Goal: Information Seeking & Learning: Learn about a topic

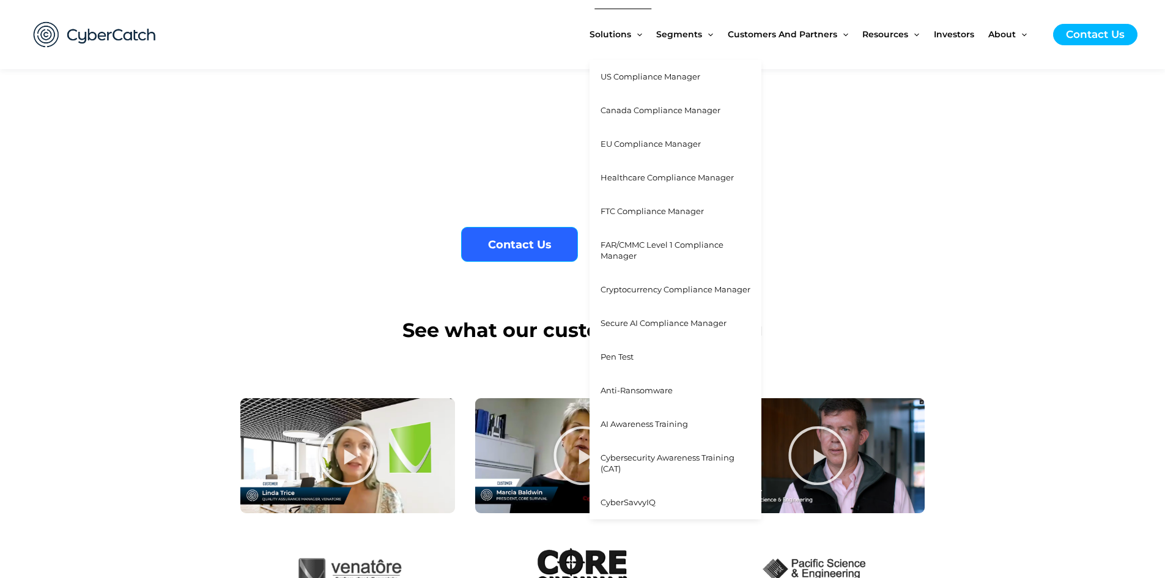
click at [642, 461] on span "Cybersecurity Awareness Training (CAT)" at bounding box center [668, 463] width 134 height 21
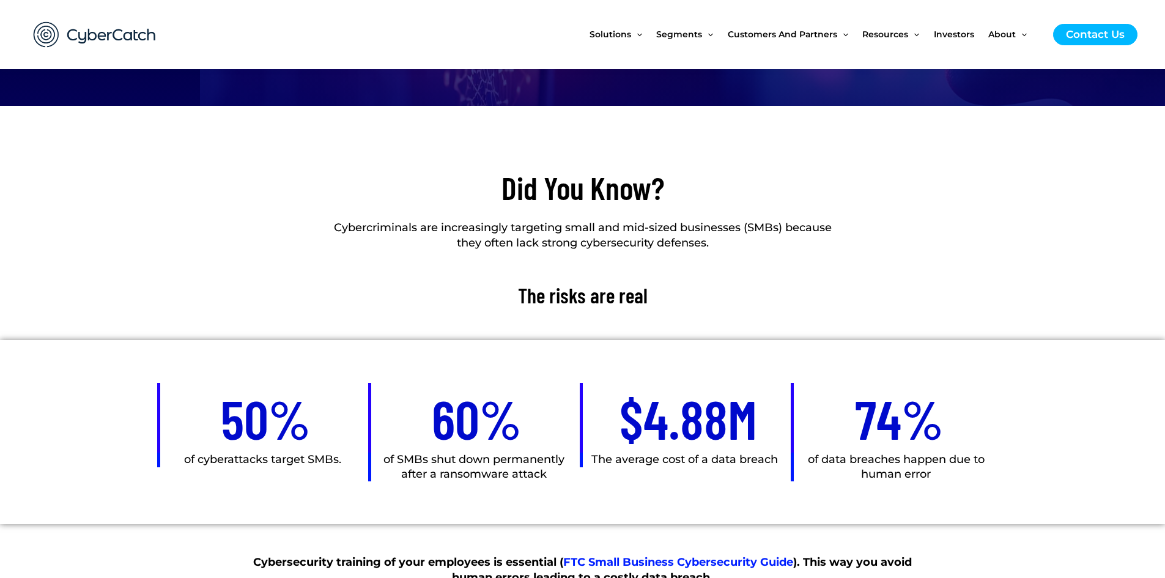
scroll to position [428, 0]
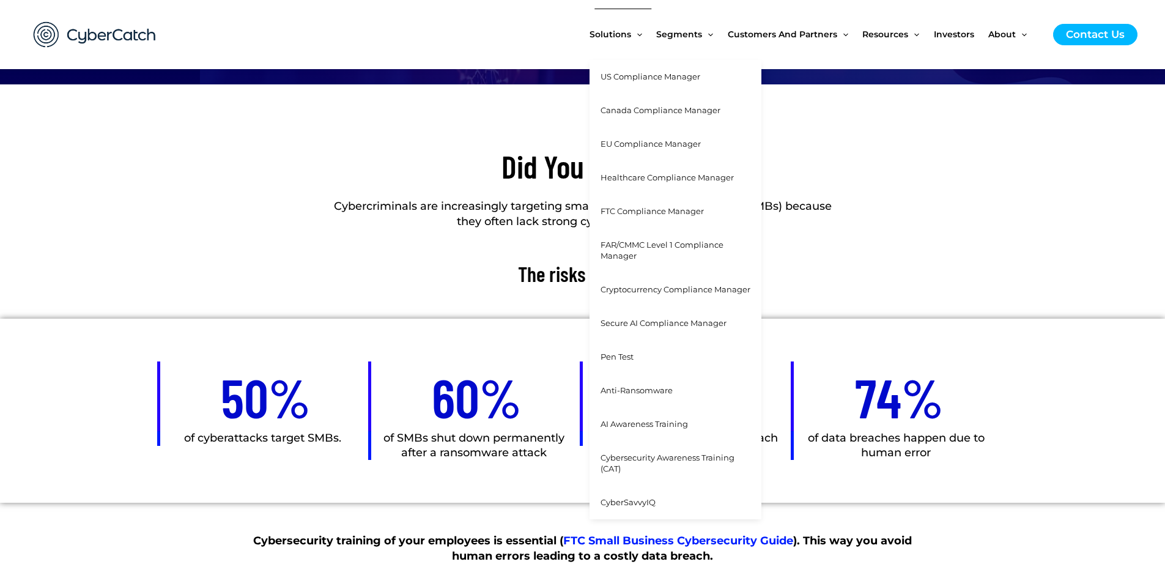
click at [645, 361] on link "Pen Test" at bounding box center [676, 357] width 172 height 34
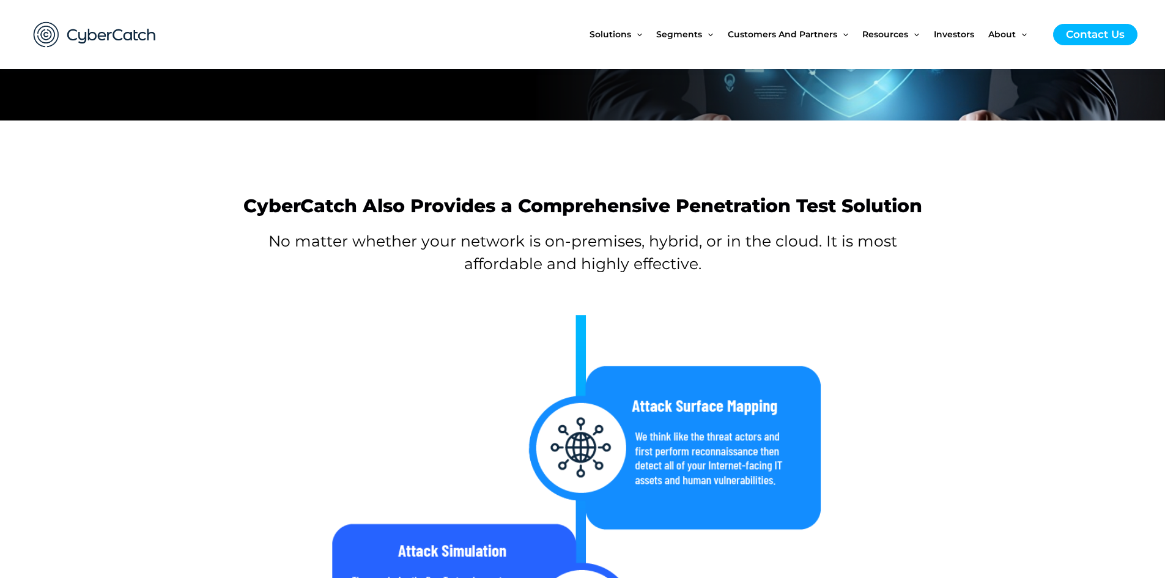
scroll to position [122, 0]
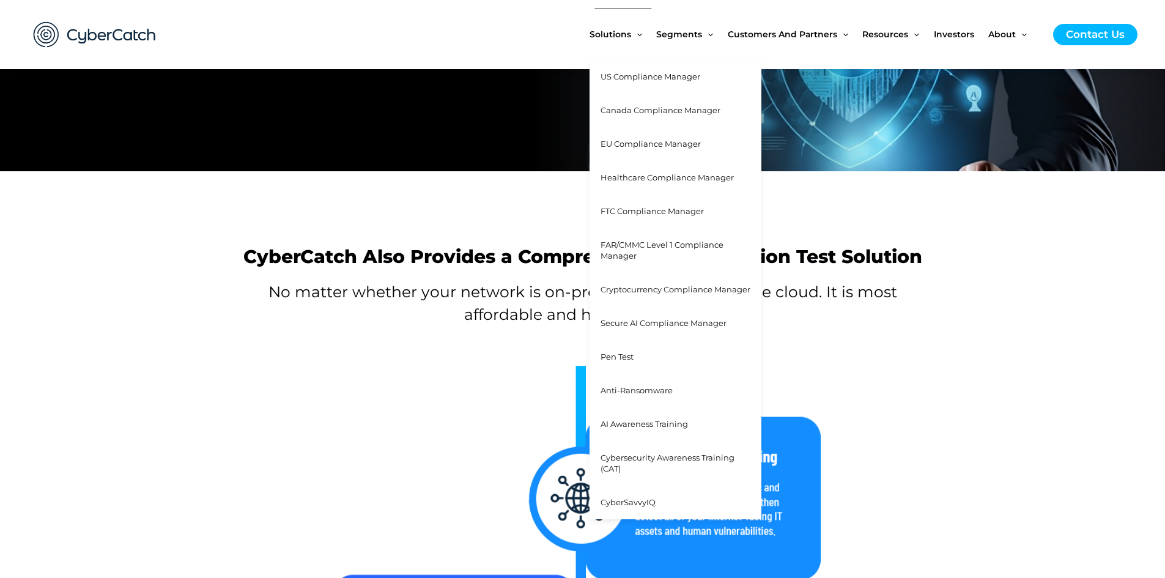
click at [645, 427] on span "AI Awareness Training" at bounding box center [644, 424] width 87 height 10
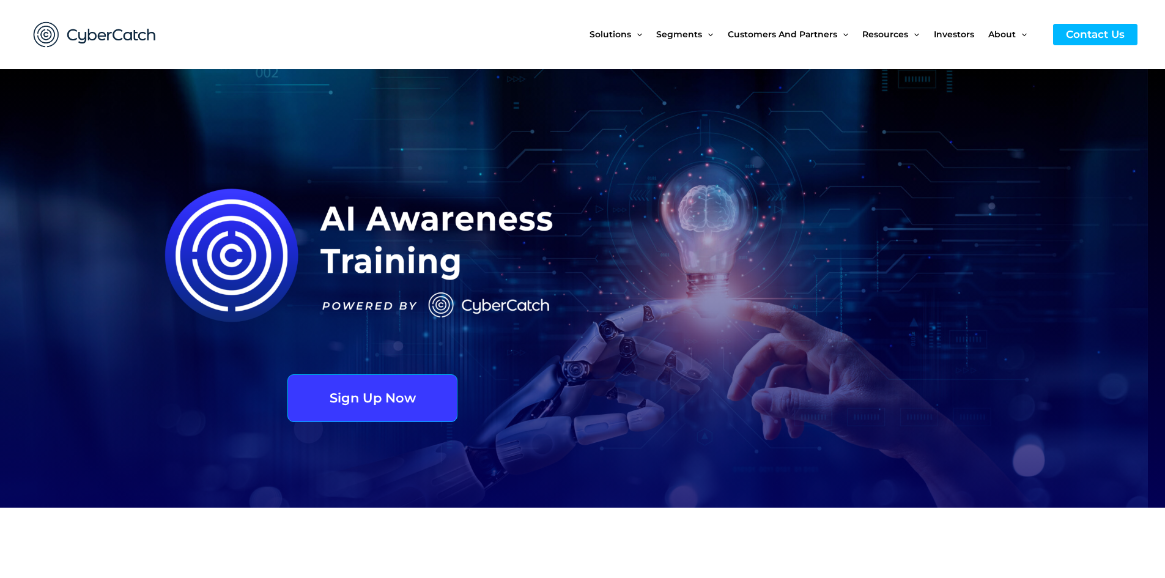
click at [144, 37] on img at bounding box center [94, 34] width 147 height 51
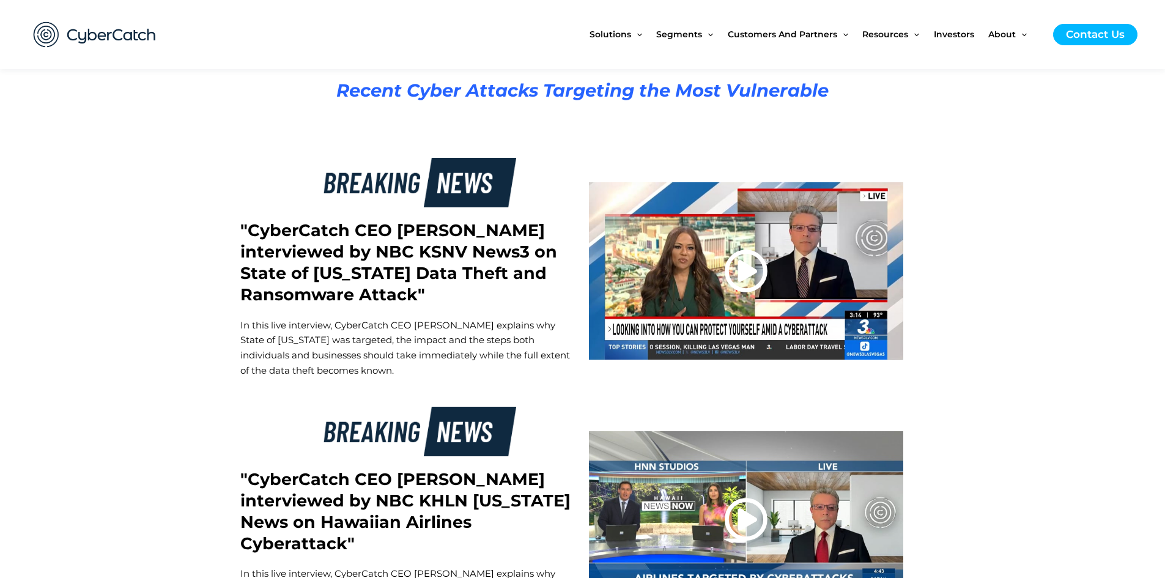
scroll to position [2202, 0]
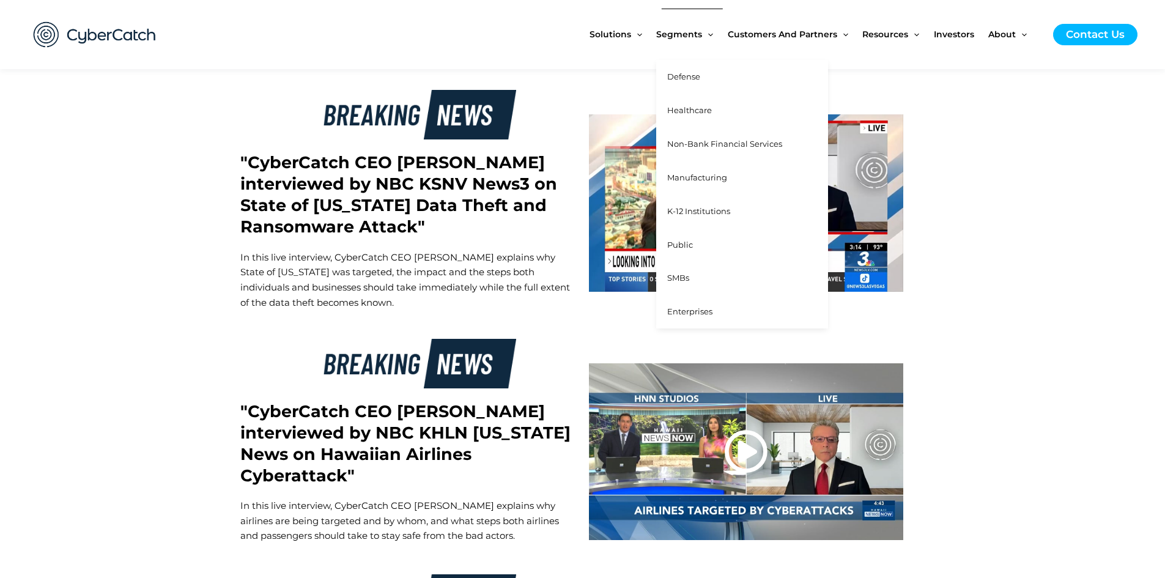
click at [685, 76] on span "Defense" at bounding box center [683, 77] width 33 height 10
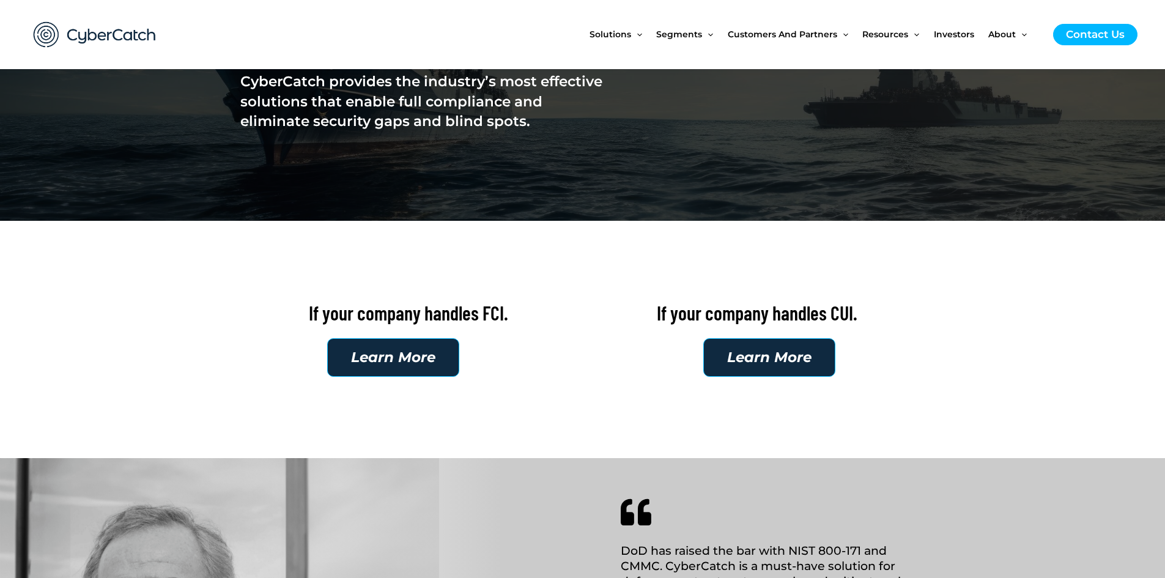
scroll to position [61, 0]
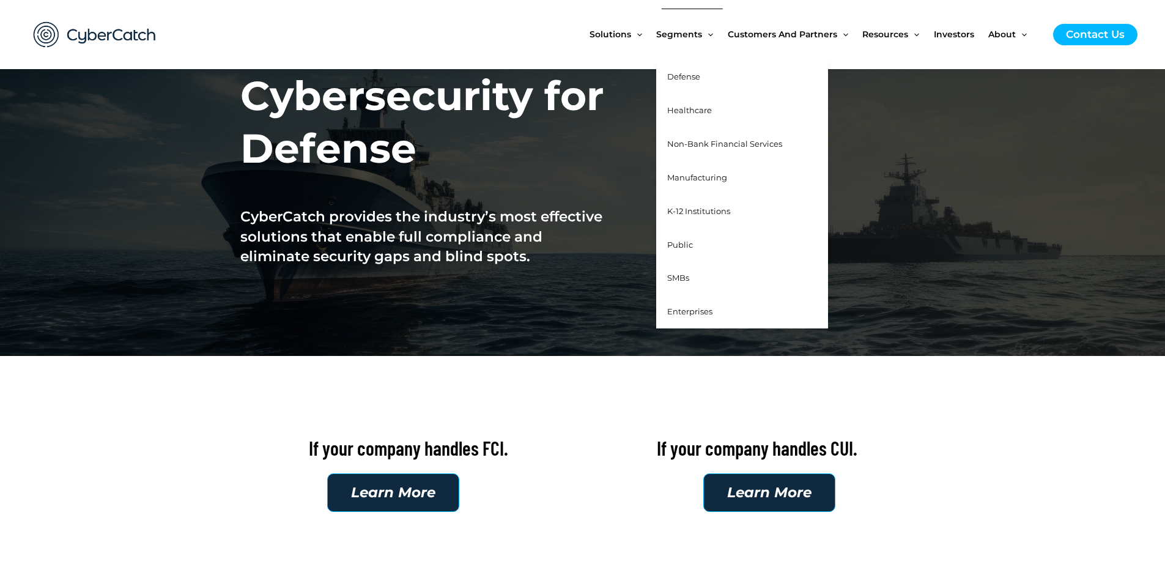
click at [686, 277] on span "SMBs" at bounding box center [678, 278] width 22 height 10
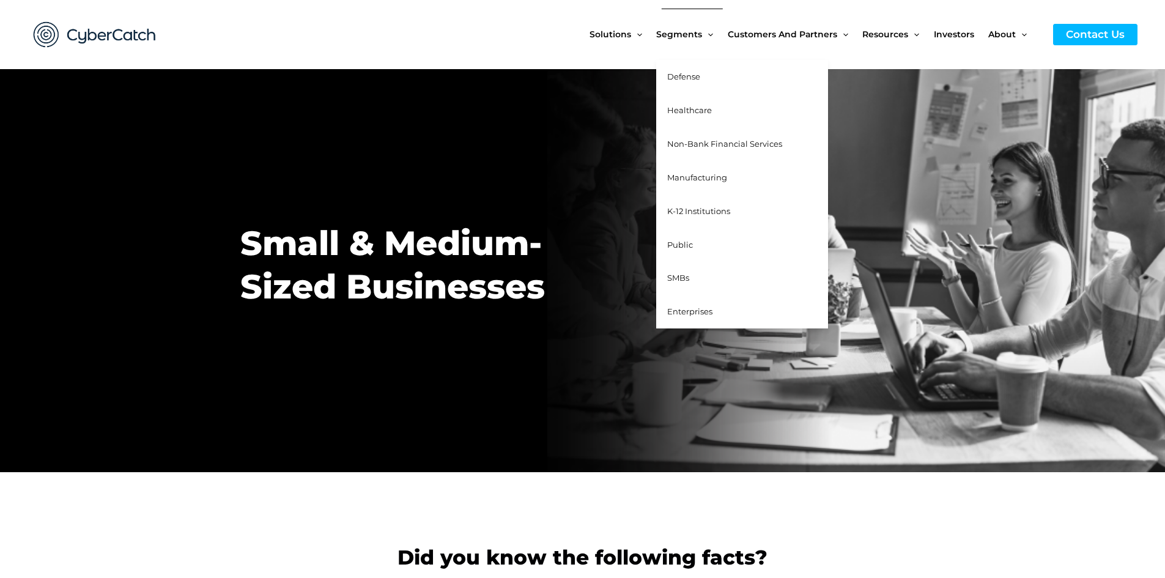
click at [681, 279] on span "SMBs" at bounding box center [678, 278] width 22 height 10
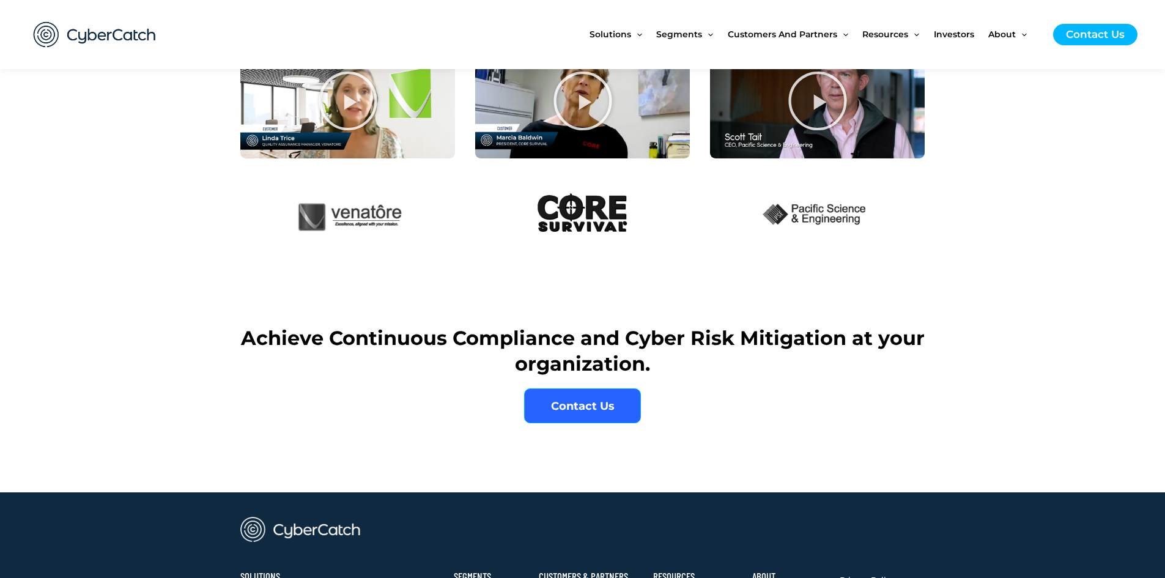
scroll to position [4893, 0]
